Goal: Transaction & Acquisition: Download file/media

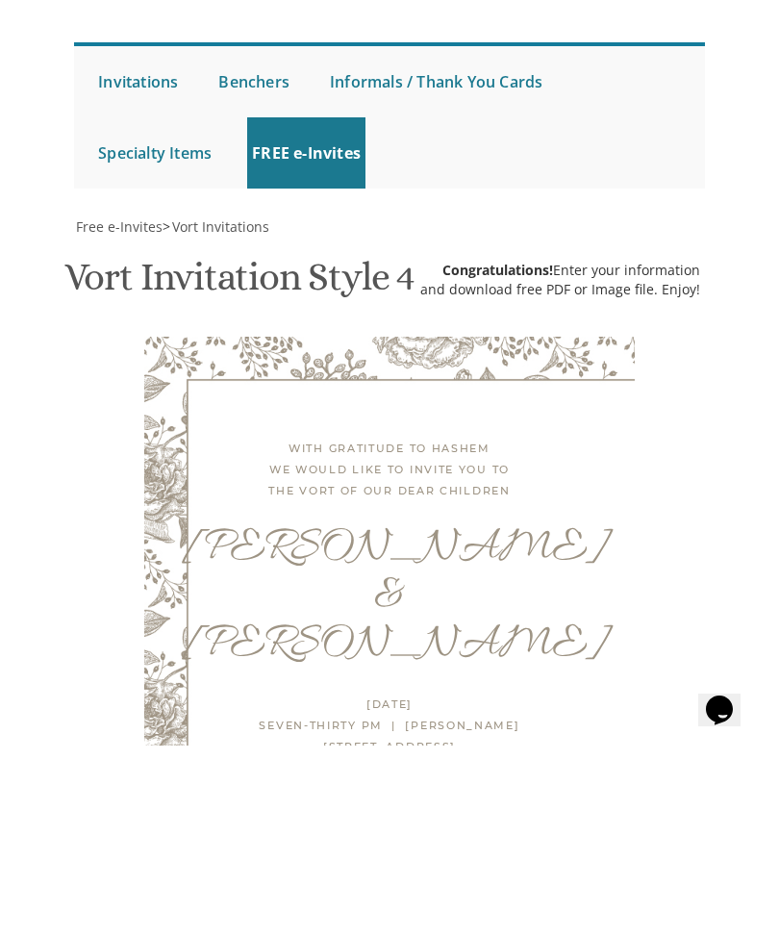
scroll to position [888, 0]
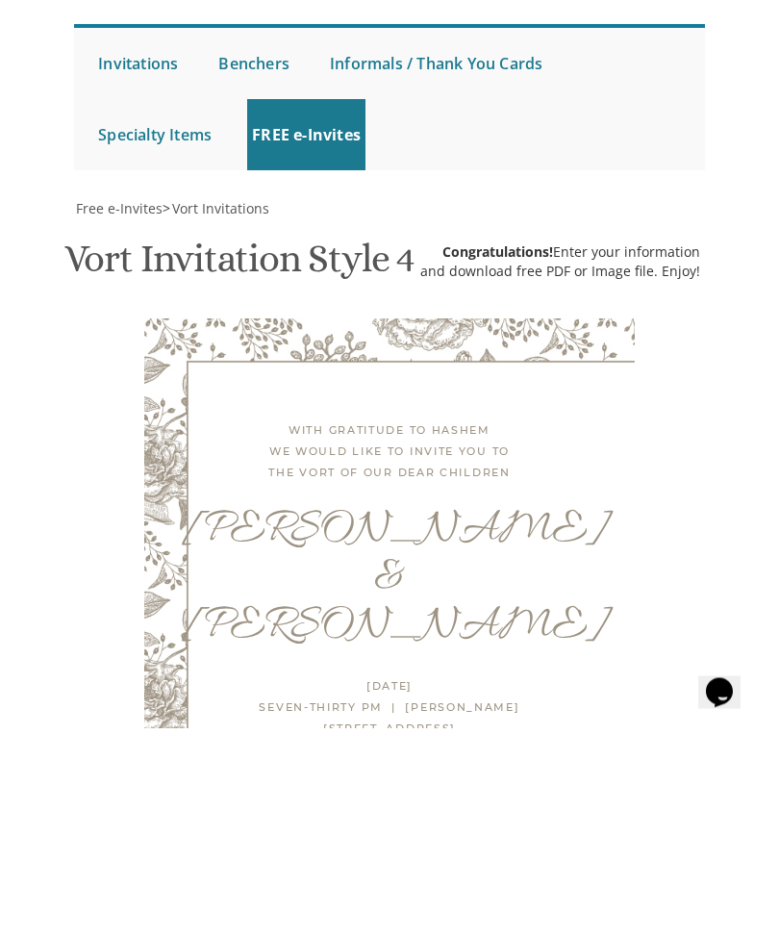
type textarea "Zippy [PERSON_NAME] & [PERSON_NAME]"
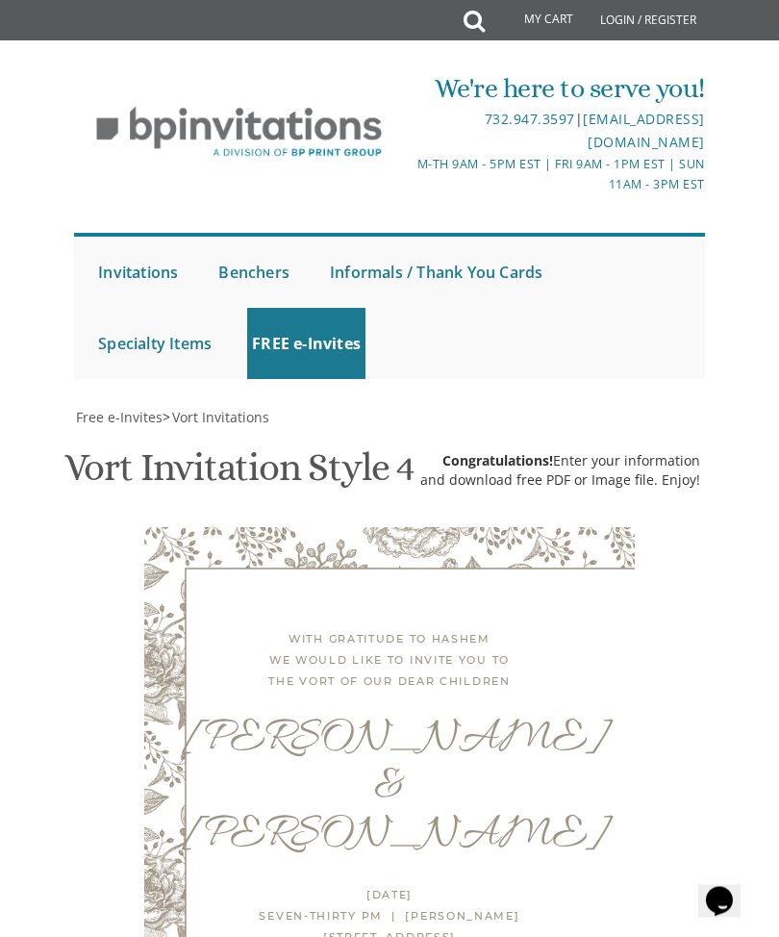
scroll to position [528, 0]
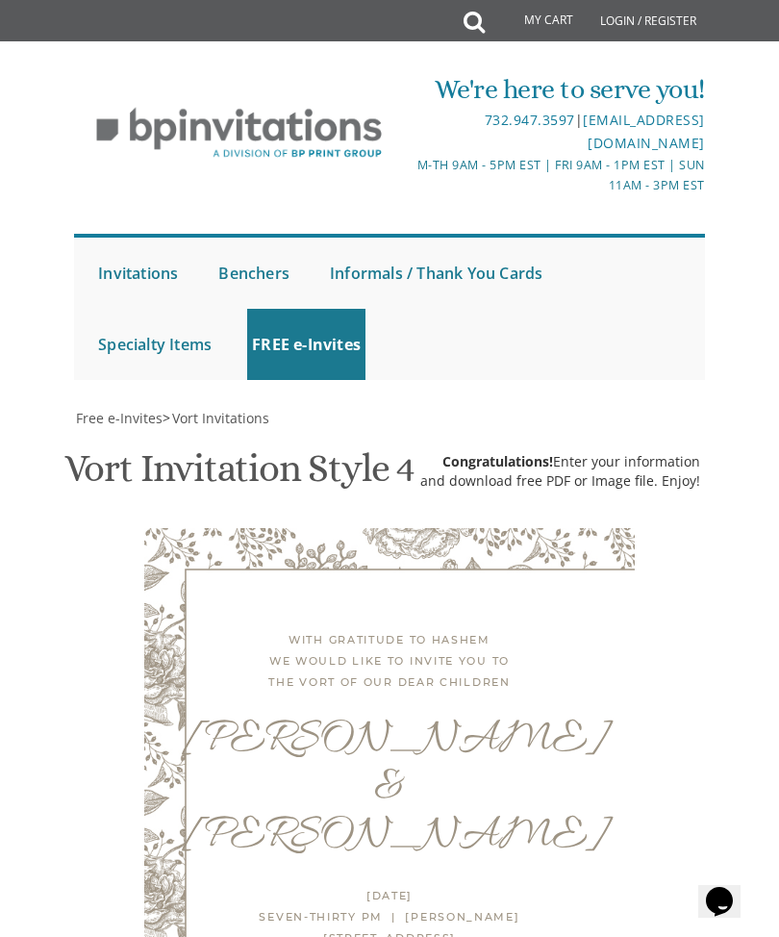
scroll to position [666, 0]
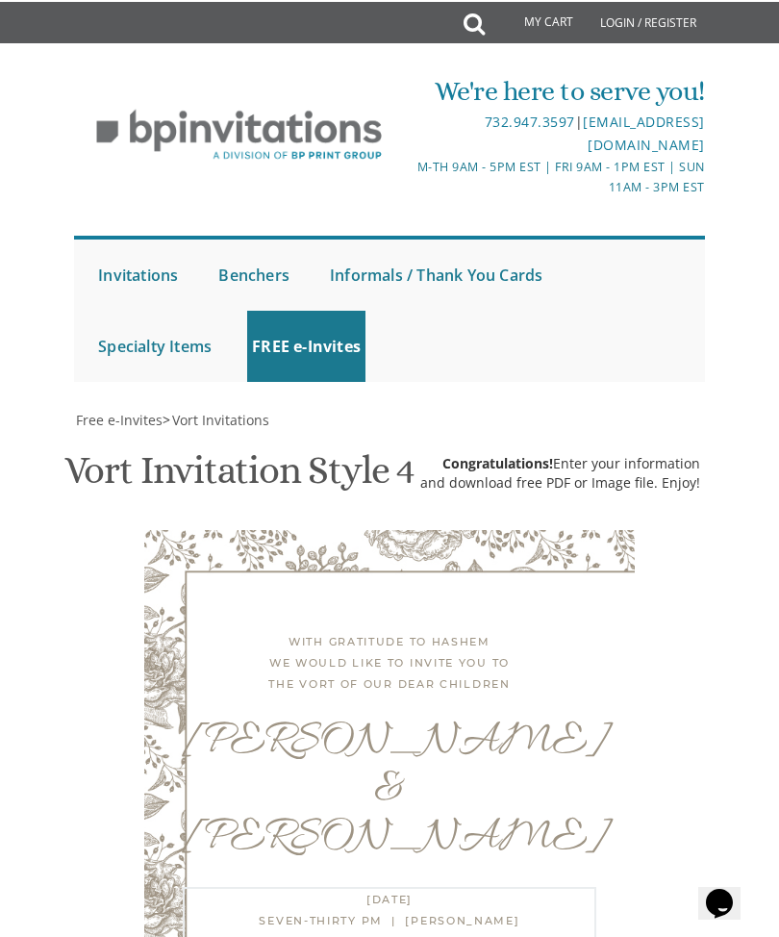
scroll to position [578, 0]
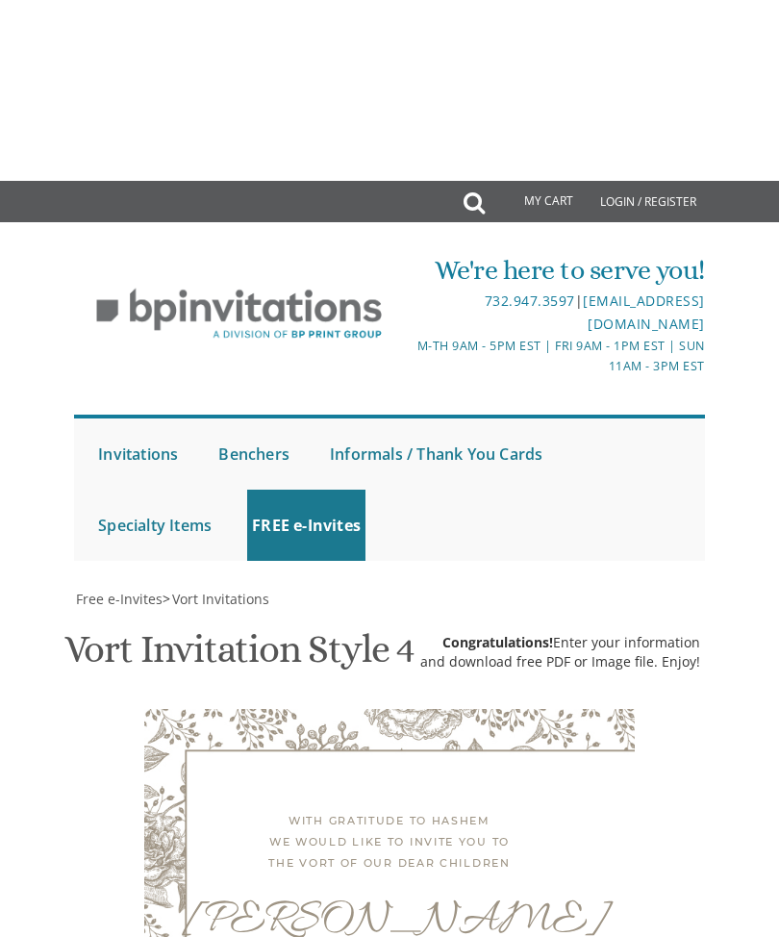
scroll to position [821, 0]
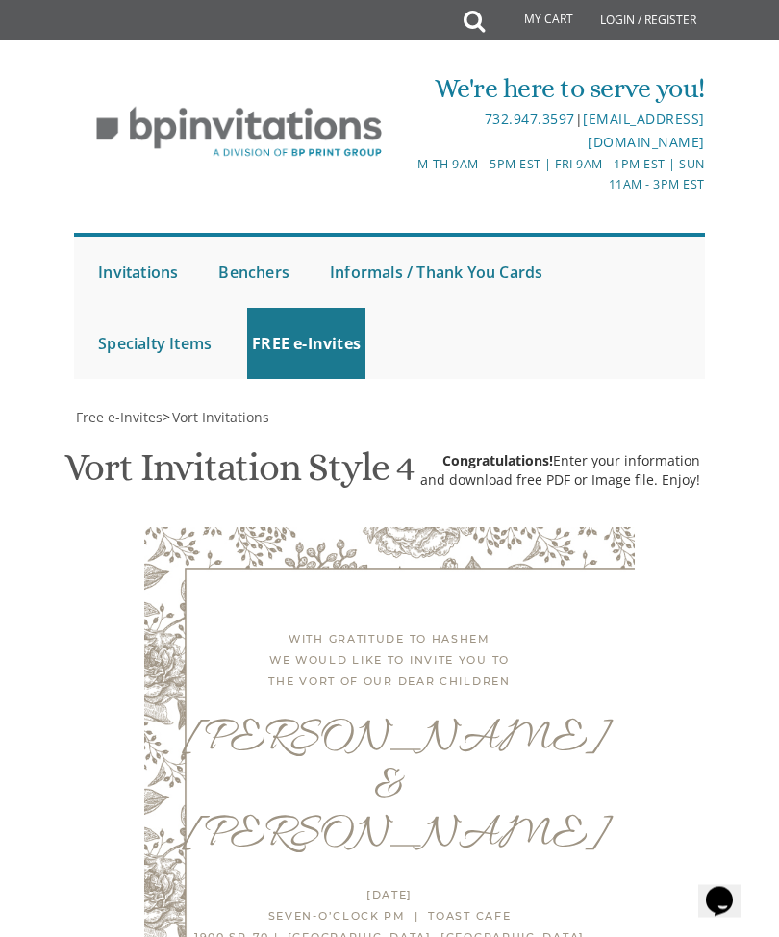
scroll to position [978, 0]
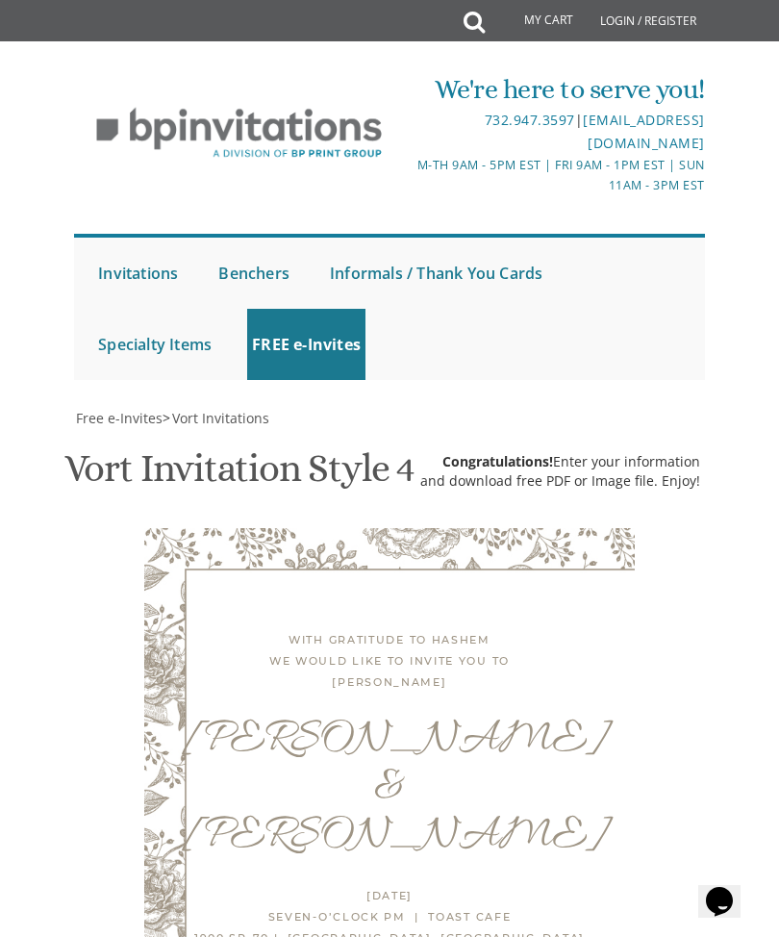
scroll to position [1097, 0]
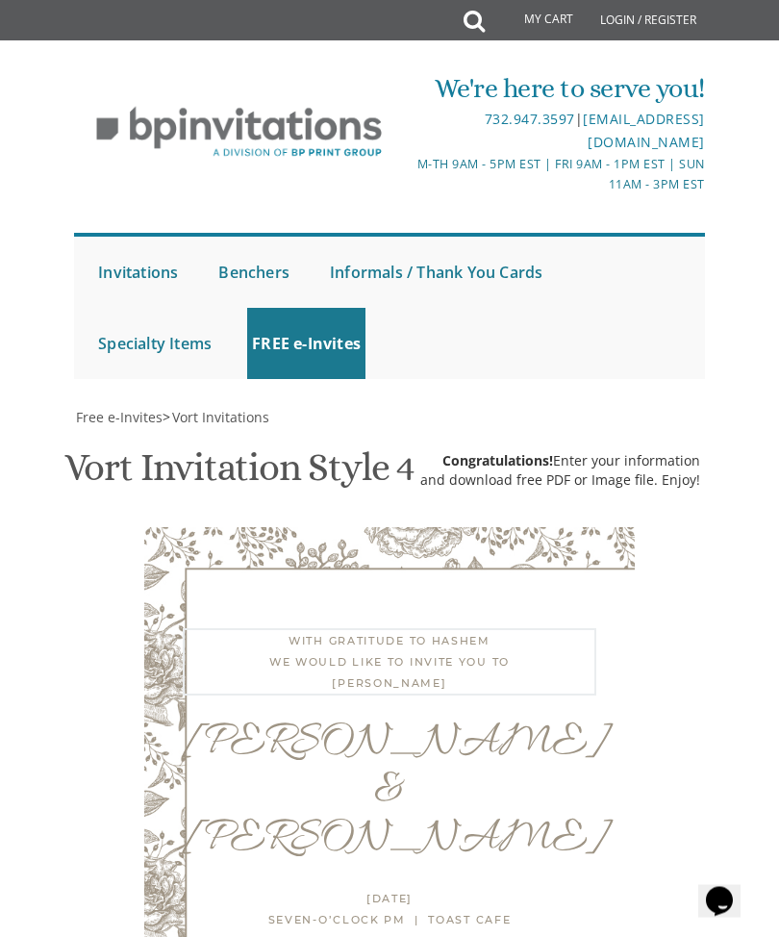
type textarea "With gratitude to Hashem We would like to invite you to [PERSON_NAME] for"
